Goal: Transaction & Acquisition: Purchase product/service

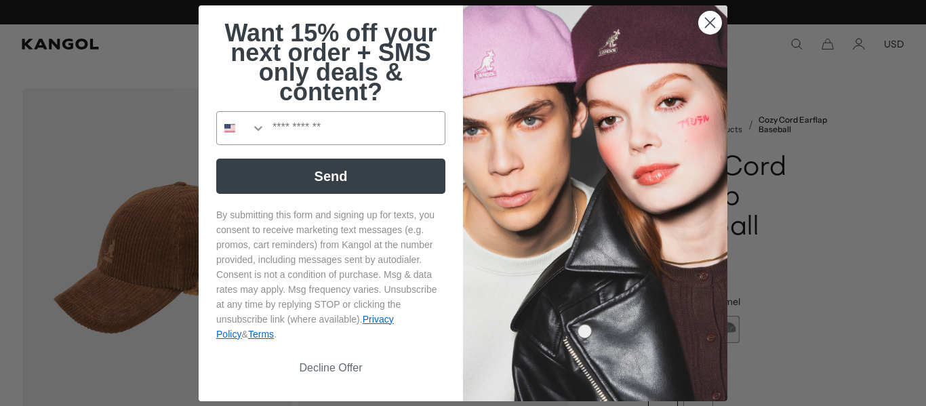
click at [706, 22] on icon "Close dialog" at bounding box center [710, 22] width 9 height 9
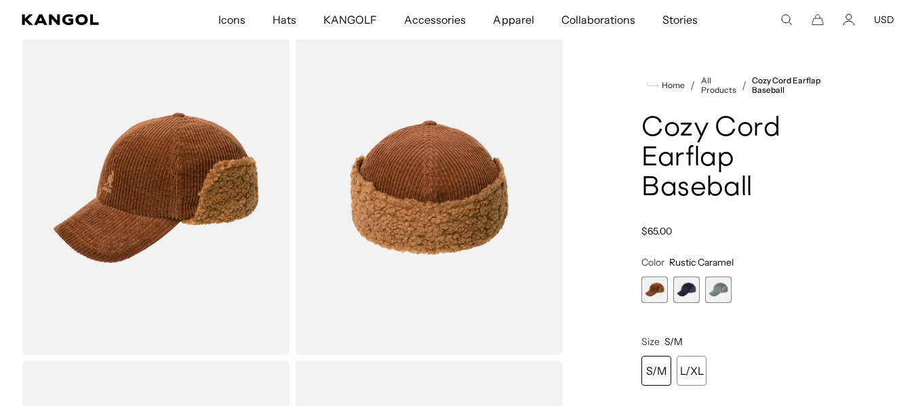
click at [685, 290] on span "2 of 3" at bounding box center [686, 290] width 26 height 26
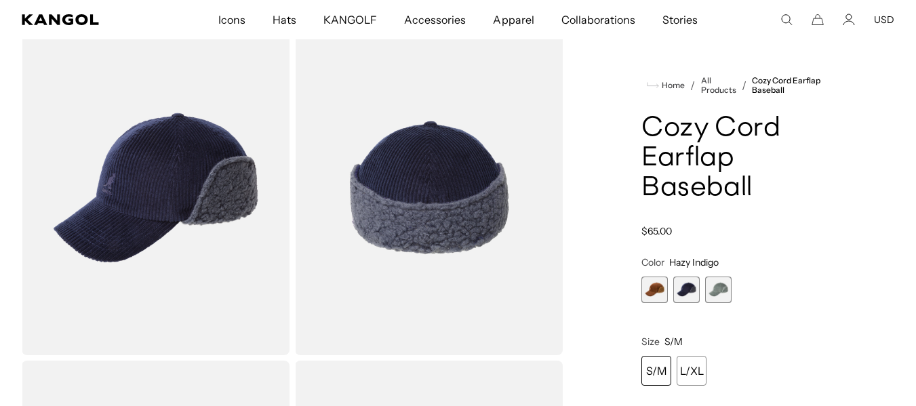
scroll to position [0, 279]
click at [716, 288] on span "3 of 3" at bounding box center [718, 290] width 26 height 26
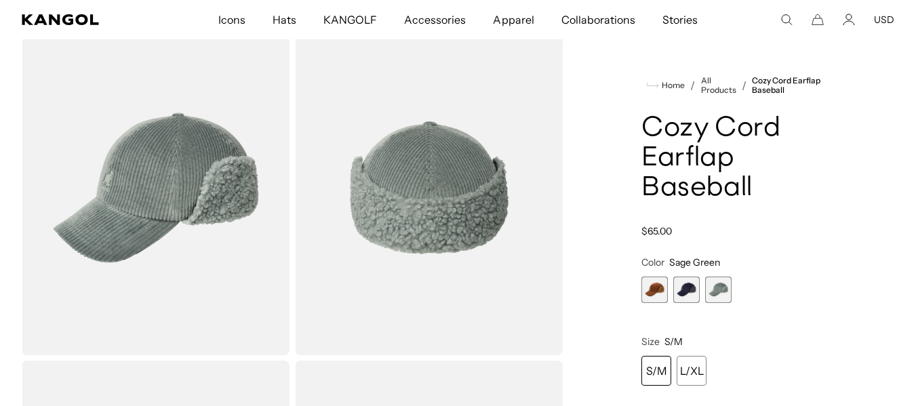
click at [655, 287] on span "1 of 3" at bounding box center [654, 290] width 26 height 26
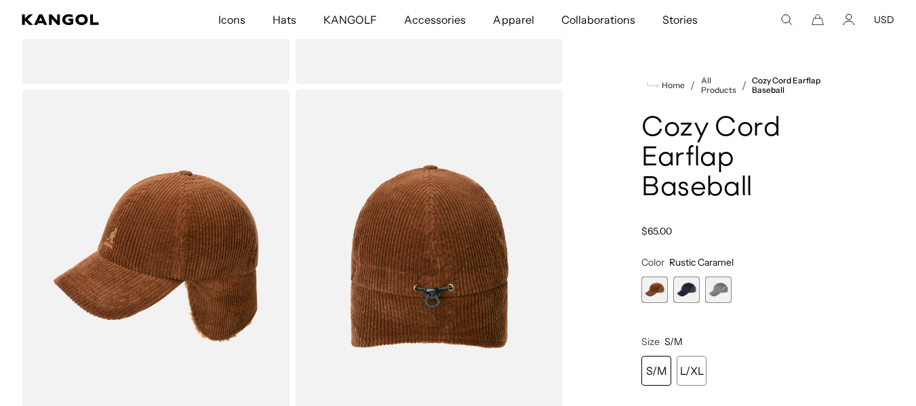
click at [718, 287] on span "3 of 3" at bounding box center [718, 290] width 26 height 26
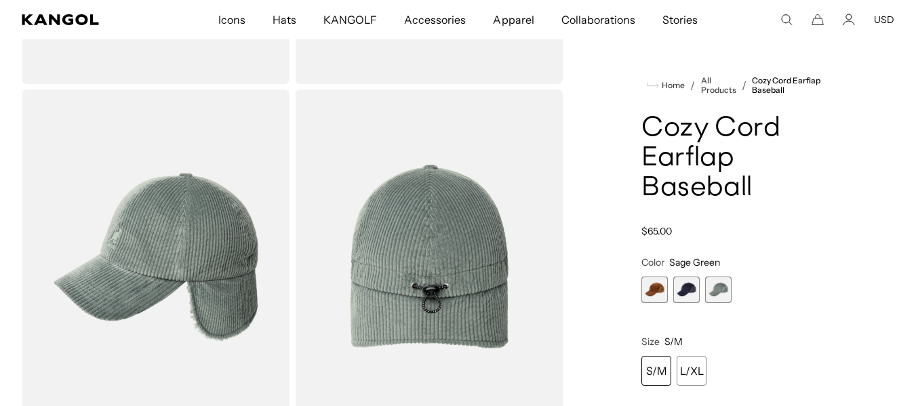
scroll to position [0, 279]
click at [655, 284] on span "1 of 3" at bounding box center [654, 290] width 26 height 26
